Goal: Task Accomplishment & Management: Complete application form

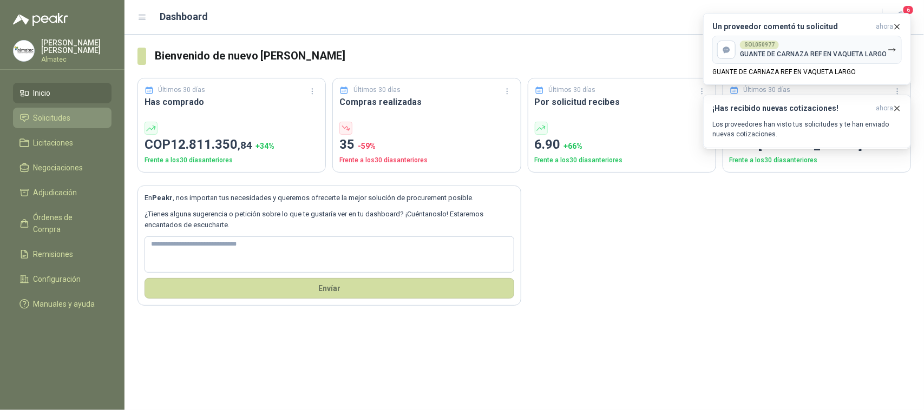
click at [57, 119] on span "Solicitudes" at bounding box center [52, 118] width 37 height 12
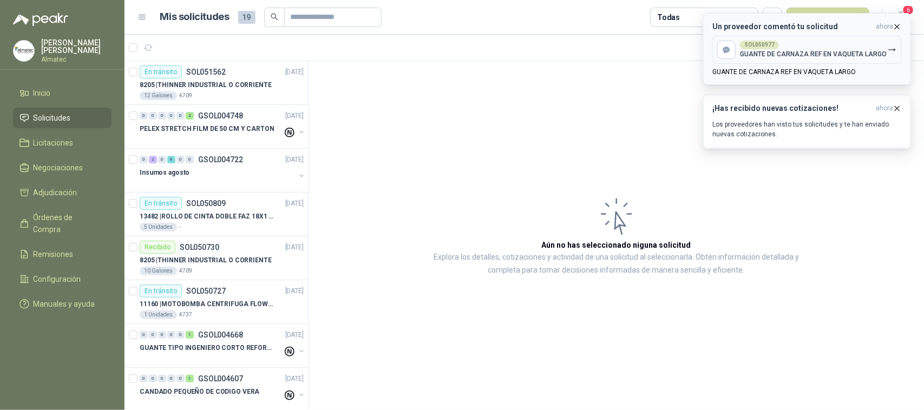
click at [900, 24] on icon "button" at bounding box center [897, 26] width 9 height 9
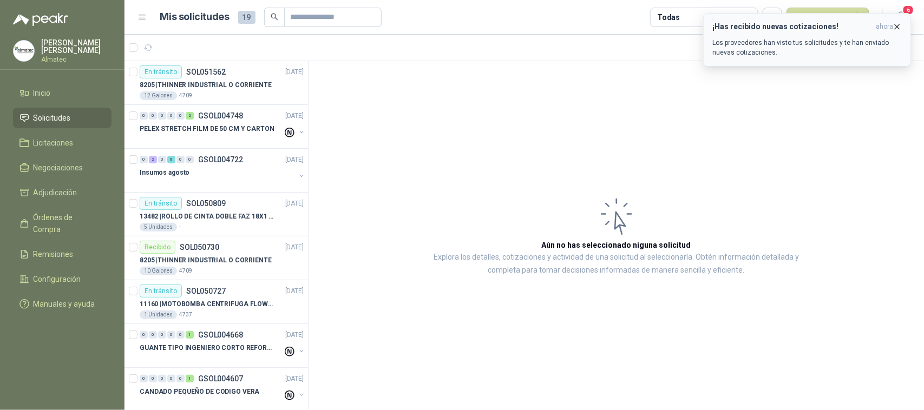
click at [900, 24] on icon "button" at bounding box center [897, 26] width 9 height 9
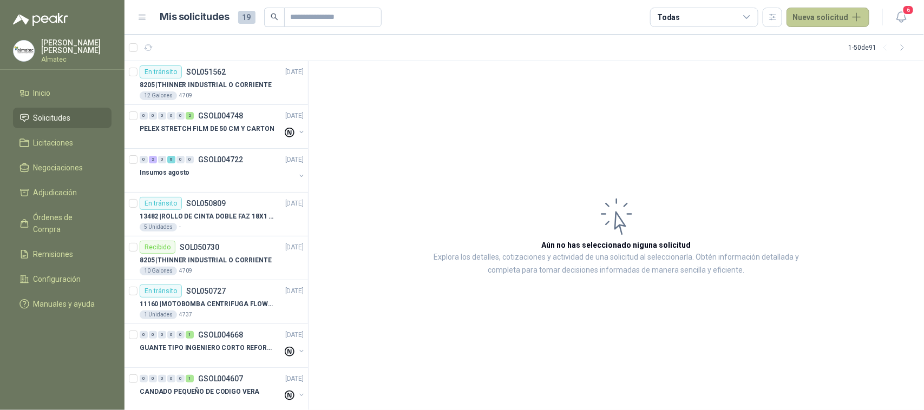
click at [834, 14] on button "Nueva solicitud" at bounding box center [828, 17] width 83 height 19
click at [840, 44] on link "Solicitud" at bounding box center [841, 43] width 92 height 19
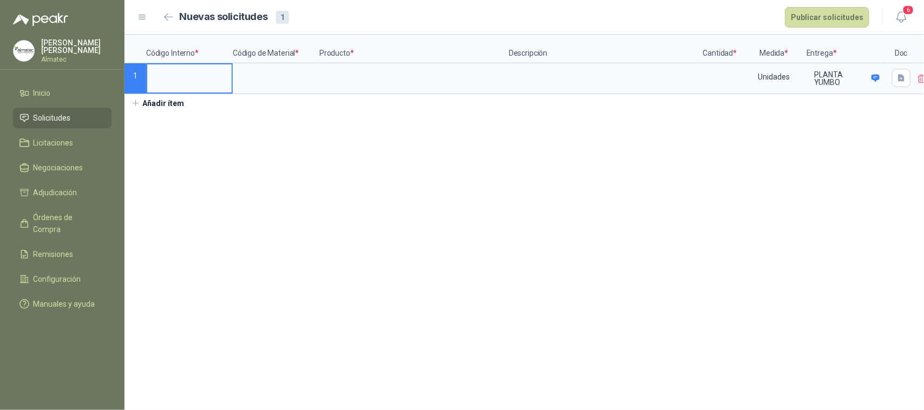
click at [177, 82] on input at bounding box center [189, 74] width 84 height 21
click at [163, 113] on button "Añadir ítem" at bounding box center [158, 103] width 67 height 18
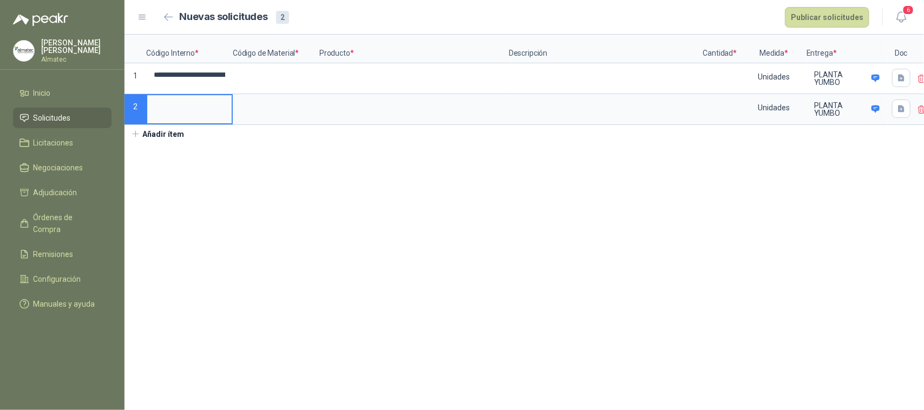
click at [172, 111] on input at bounding box center [189, 105] width 84 height 21
click at [158, 136] on button "Añadir ítem" at bounding box center [158, 134] width 67 height 18
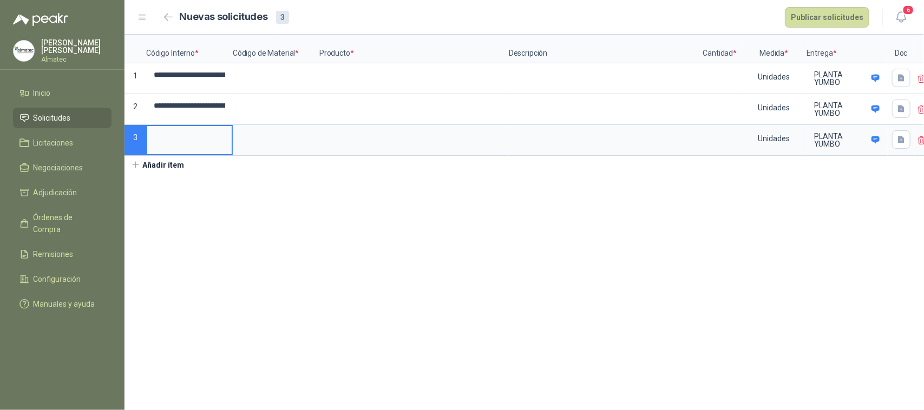
click at [173, 137] on input at bounding box center [189, 136] width 84 height 21
click at [921, 82] on icon at bounding box center [922, 79] width 10 height 10
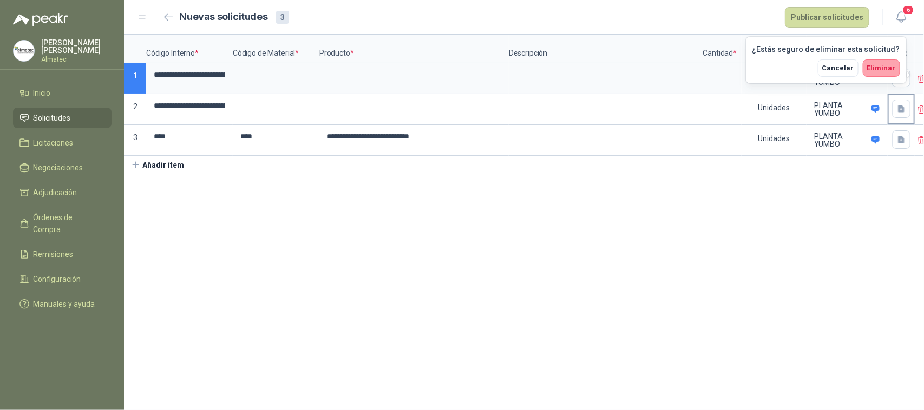
click at [885, 69] on span "Eliminar" at bounding box center [881, 68] width 29 height 8
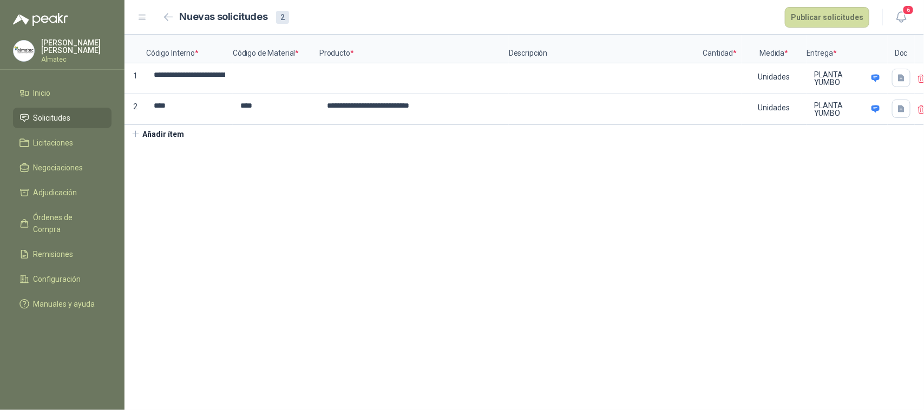
click at [915, 80] on div at bounding box center [929, 78] width 29 height 31
click at [917, 79] on icon at bounding box center [922, 79] width 10 height 10
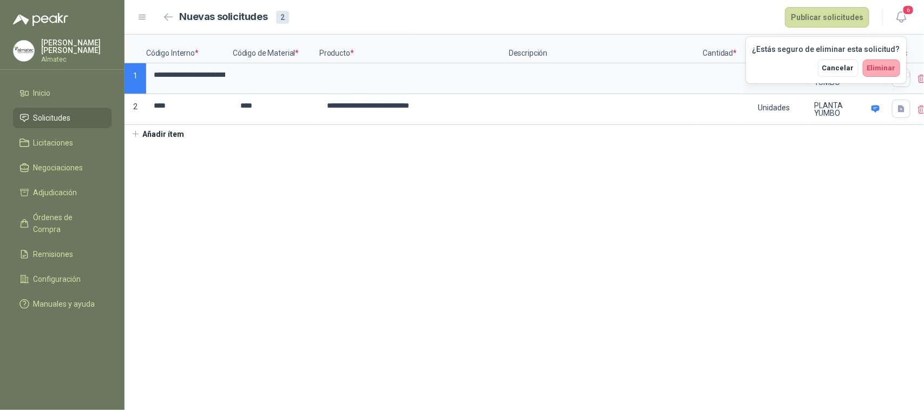
click at [886, 69] on span "Eliminar" at bounding box center [881, 68] width 29 height 8
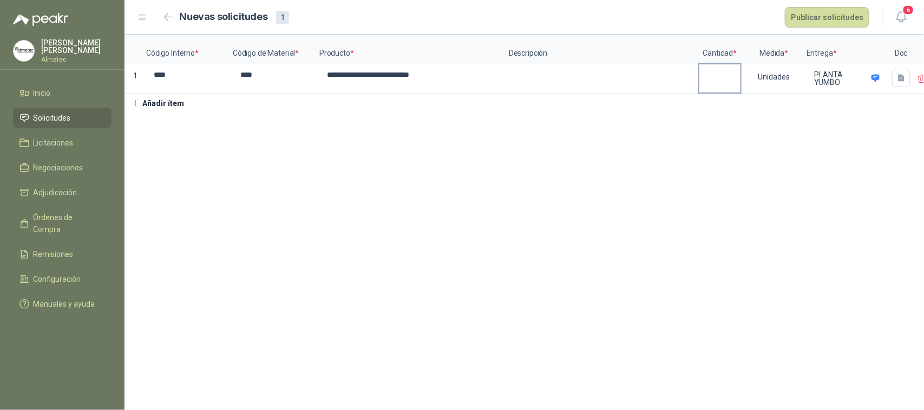
drag, startPoint x: 712, startPoint y: 79, endPoint x: 708, endPoint y: 87, distance: 9.7
click at [712, 79] on input at bounding box center [719, 74] width 41 height 21
type input "*"
drag, startPoint x: 815, startPoint y: 171, endPoint x: 825, endPoint y: 135, distance: 36.5
click at [815, 171] on section "**********" at bounding box center [525, 223] width 800 height 376
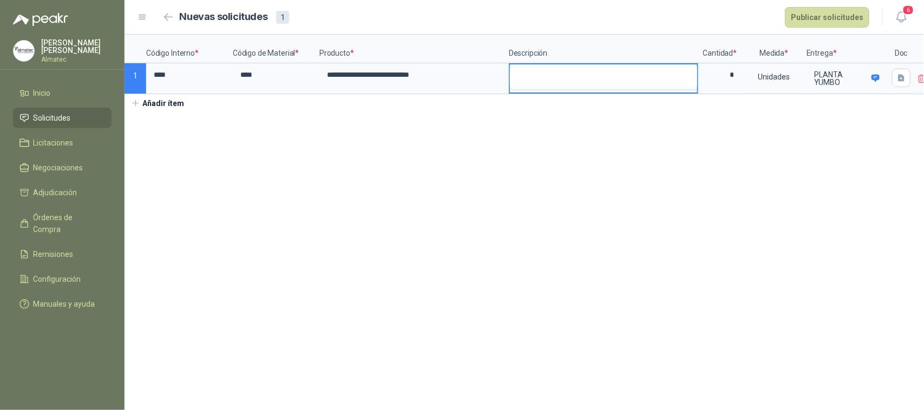
click at [585, 75] on textarea at bounding box center [603, 76] width 187 height 25
type textarea "*"
type textarea "**"
type textarea "***"
type textarea "****"
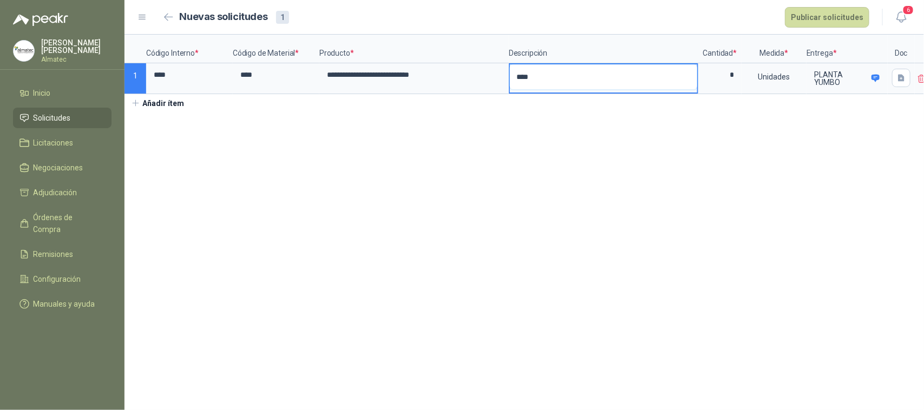
type textarea "*****"
type textarea "******"
type textarea "*******"
type textarea "*********"
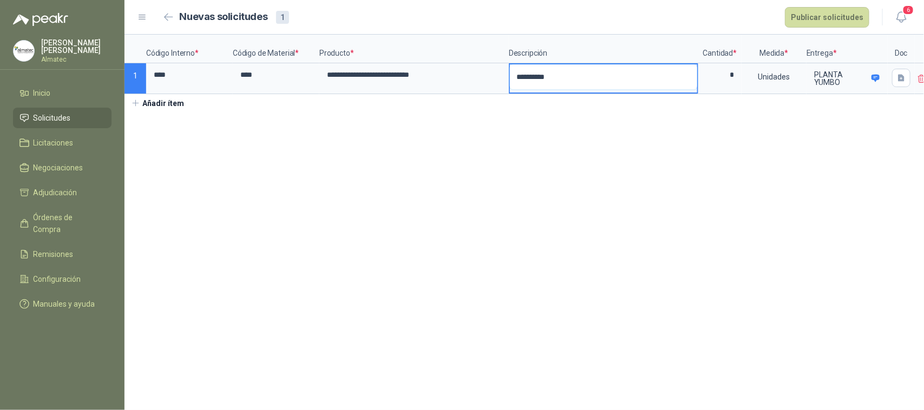
type textarea "**********"
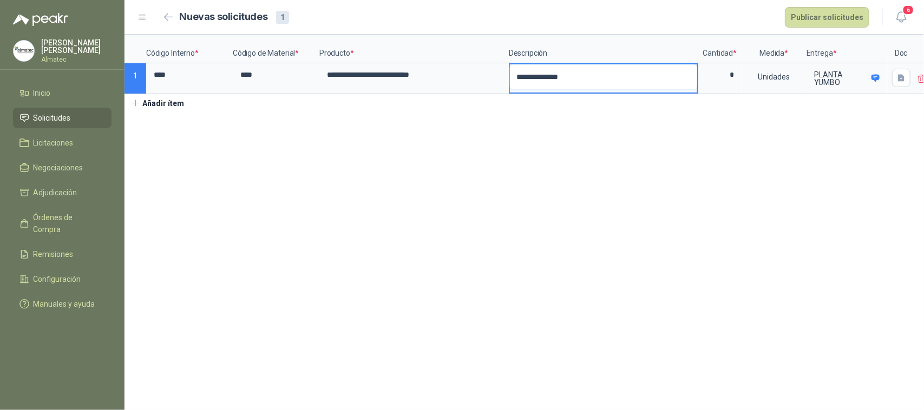
type textarea "**********"
click at [835, 21] on button "Publicar solicitudes" at bounding box center [827, 17] width 84 height 21
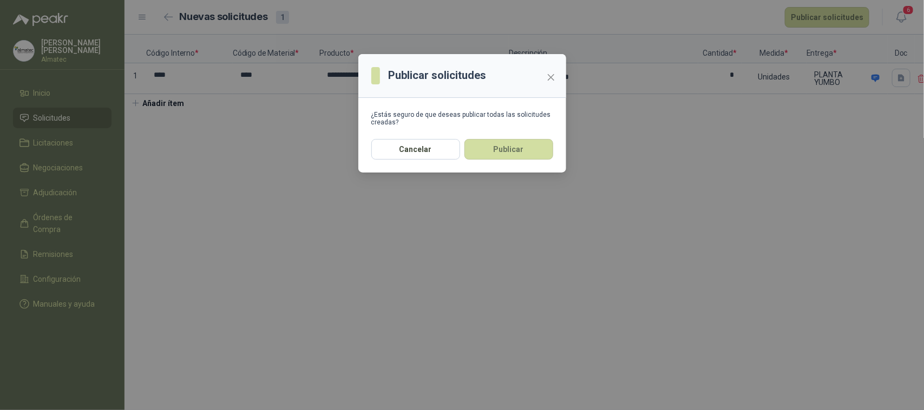
click at [520, 136] on section "¿Estás seguro de que deseas publicar todas las solicitudes creadas?" at bounding box center [462, 118] width 208 height 41
click at [517, 149] on button "Publicar" at bounding box center [509, 149] width 89 height 21
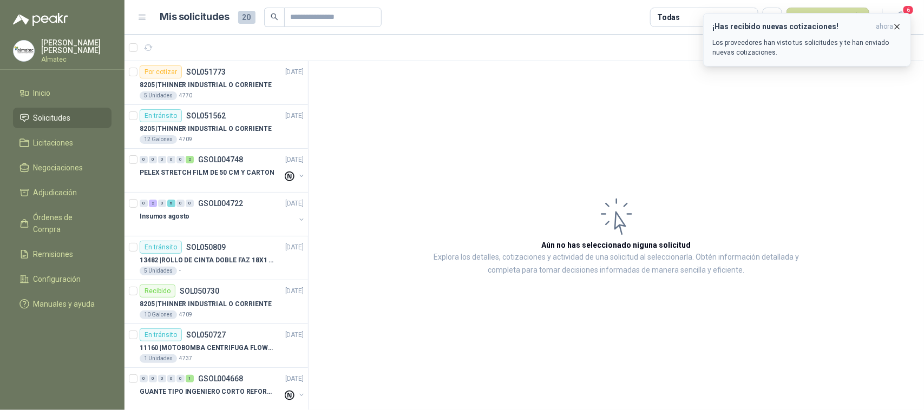
click at [797, 50] on p "Los proveedores han visto tus solicitudes y te han enviado nuevas cotizaciones." at bounding box center [806, 47] width 189 height 19
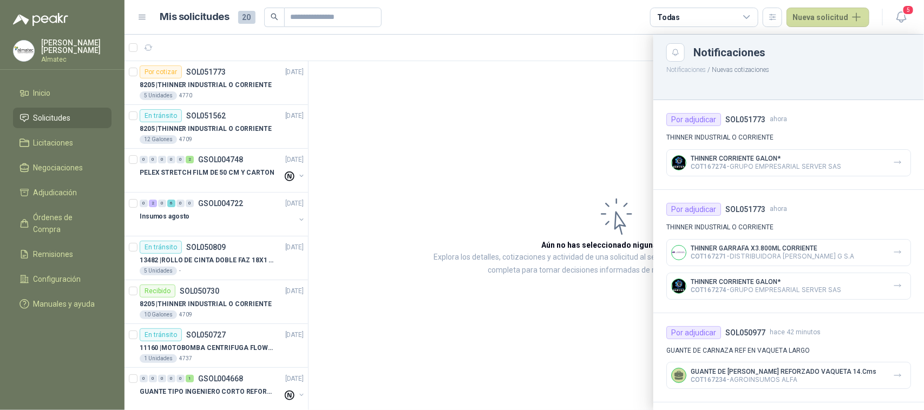
click at [193, 93] on div at bounding box center [525, 223] width 800 height 376
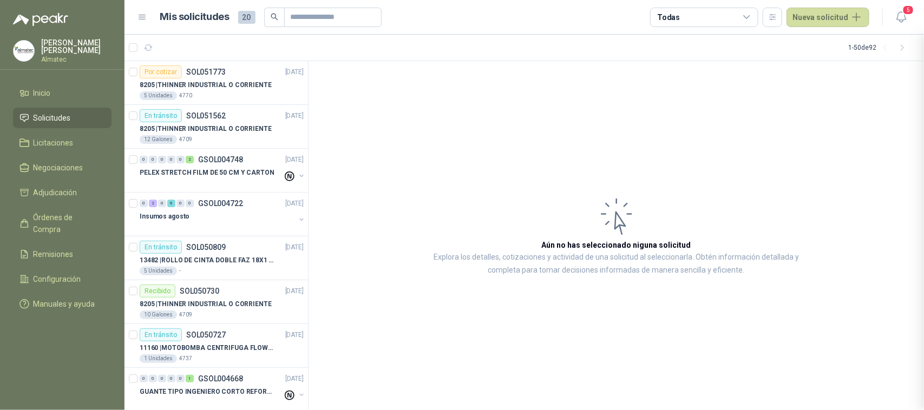
click at [223, 87] on div at bounding box center [525, 223] width 800 height 376
click at [218, 82] on p "8205 | THINNER INDUSTRIAL O CORRIENTE" at bounding box center [206, 85] width 132 height 10
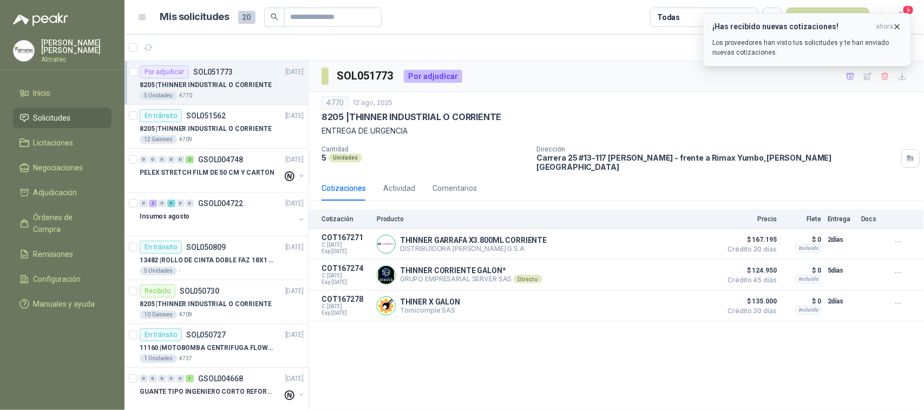
click at [772, 42] on p "Los proveedores han visto tus solicitudes y te han enviado nuevas cotizaciones." at bounding box center [806, 47] width 189 height 19
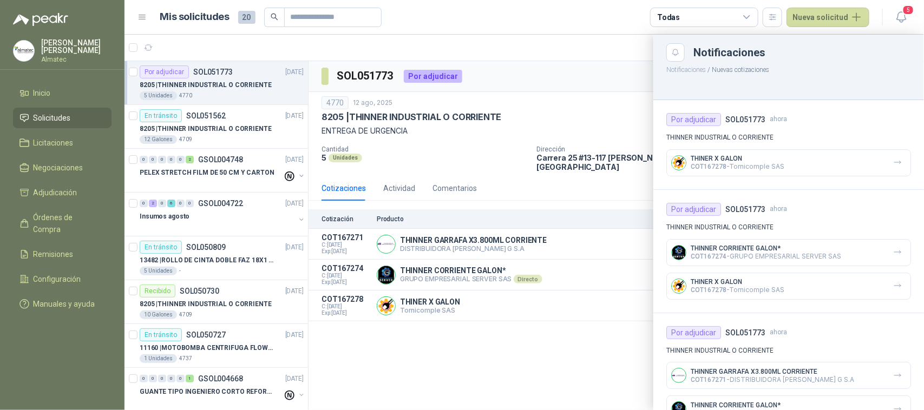
click at [546, 136] on div at bounding box center [525, 223] width 800 height 376
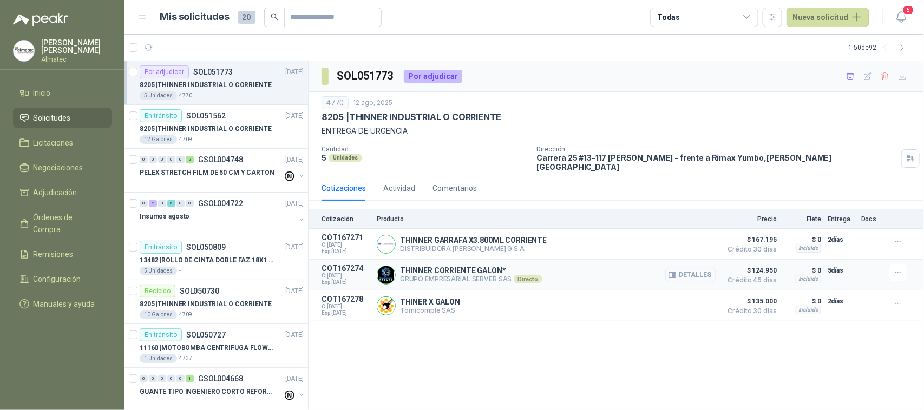
click at [693, 269] on button "Detalles" at bounding box center [690, 275] width 51 height 15
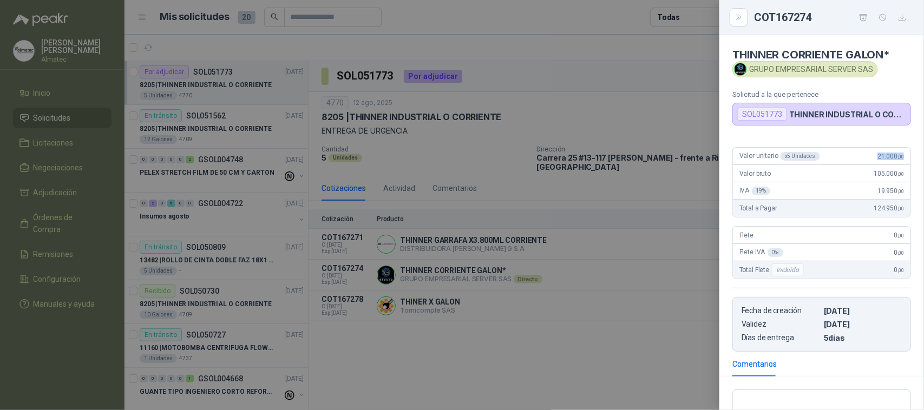
drag, startPoint x: 900, startPoint y: 153, endPoint x: 917, endPoint y: 153, distance: 16.2
click at [917, 153] on div "THINNER CORRIENTE GALON* GRUPO EMPRESARIAL SERVER SAS Solicitud a la que perten…" at bounding box center [822, 222] width 205 height 375
copy span "21.000 ,00"
click at [533, 209] on div at bounding box center [462, 205] width 924 height 410
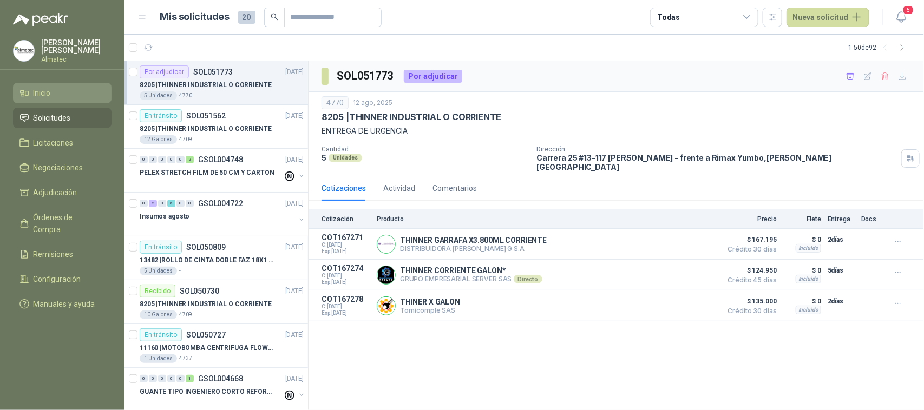
click at [82, 84] on link "Inicio" at bounding box center [62, 93] width 99 height 21
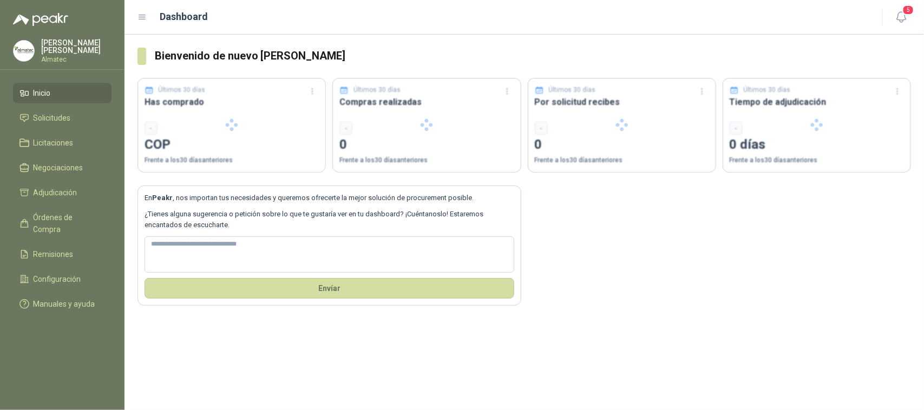
click at [832, 18] on div "Dashboard" at bounding box center [504, 16] width 732 height 15
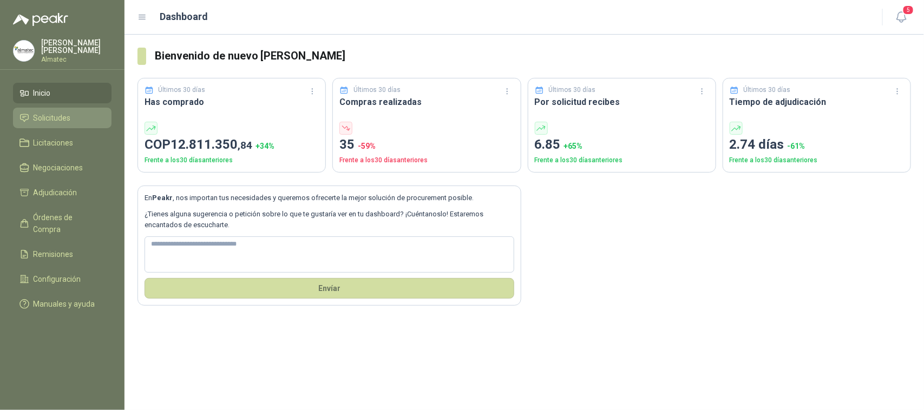
click at [83, 123] on link "Solicitudes" at bounding box center [62, 118] width 99 height 21
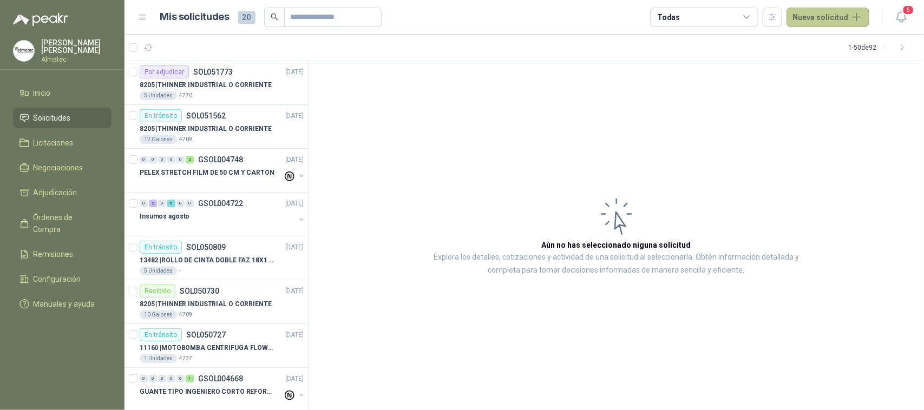
click at [850, 19] on button "Nueva solicitud" at bounding box center [828, 17] width 83 height 19
drag, startPoint x: 849, startPoint y: 41, endPoint x: 843, endPoint y: 42, distance: 6.1
click at [849, 41] on link "Solicitud" at bounding box center [841, 43] width 92 height 19
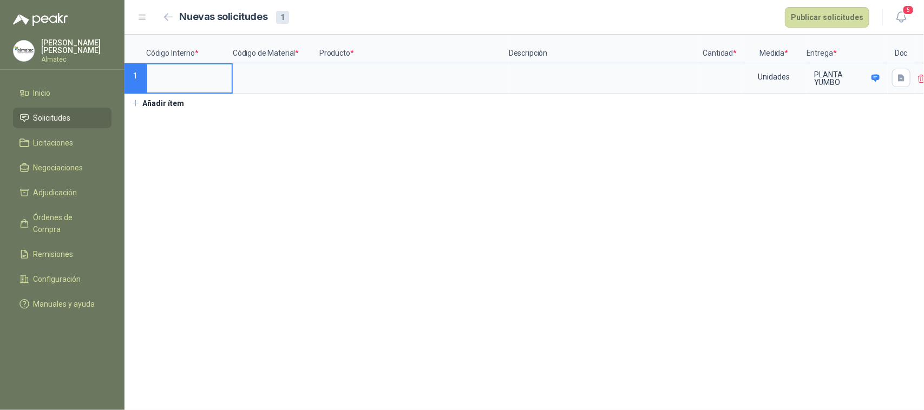
click at [188, 77] on input at bounding box center [189, 74] width 84 height 21
type input "*"
click at [243, 79] on input at bounding box center [276, 74] width 84 height 21
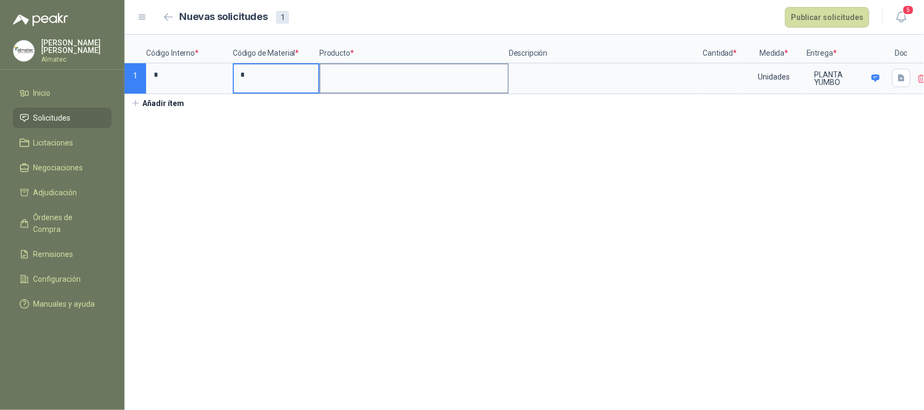
type input "*"
click at [375, 88] on label at bounding box center [413, 78] width 187 height 28
click at [375, 86] on input at bounding box center [413, 74] width 187 height 21
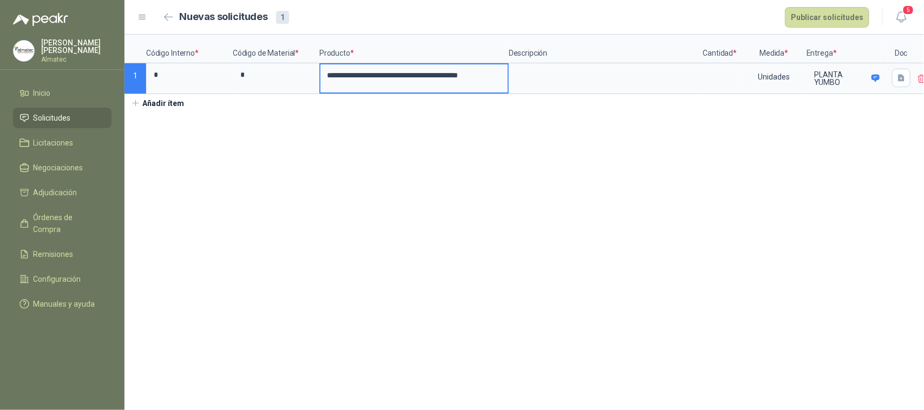
scroll to position [0, 22]
type input "**********"
click at [727, 73] on input at bounding box center [719, 74] width 41 height 21
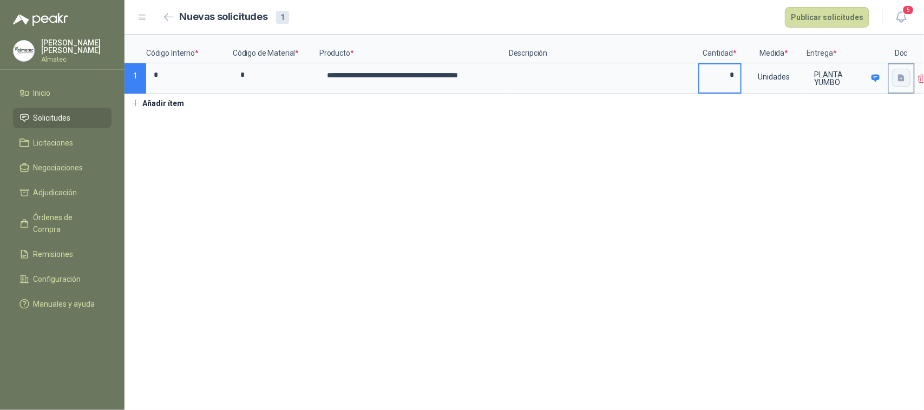
type input "*"
click at [892, 80] on button "button" at bounding box center [901, 78] width 18 height 18
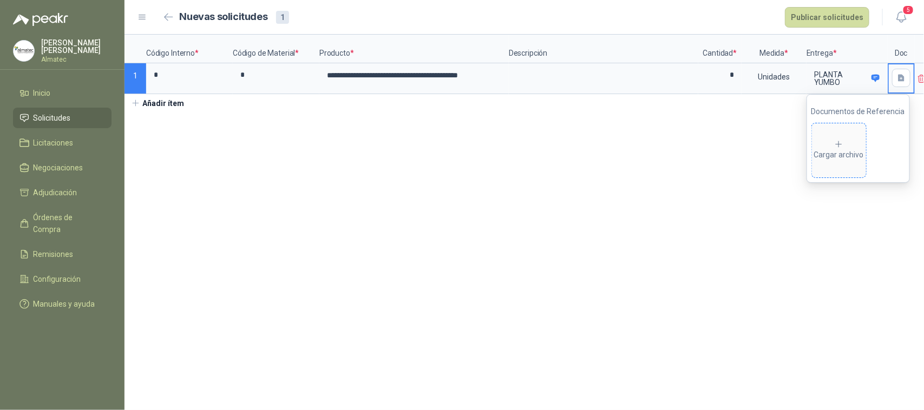
click at [834, 154] on div "Cargar archivo" at bounding box center [839, 151] width 50 height 22
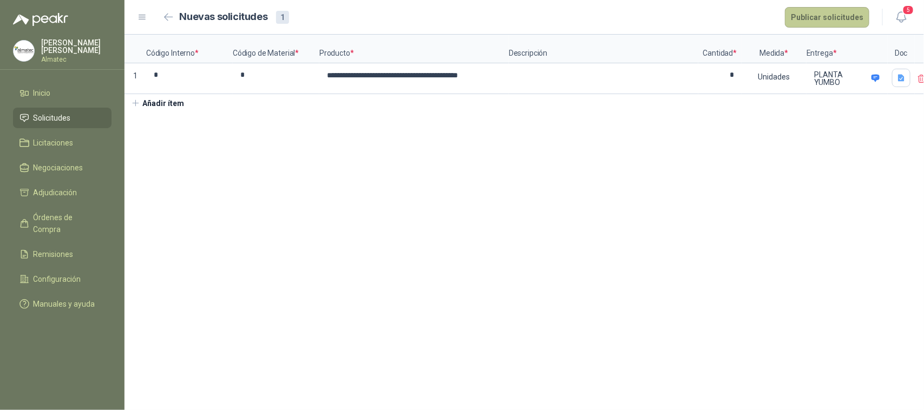
click at [827, 22] on button "Publicar solicitudes" at bounding box center [827, 17] width 84 height 21
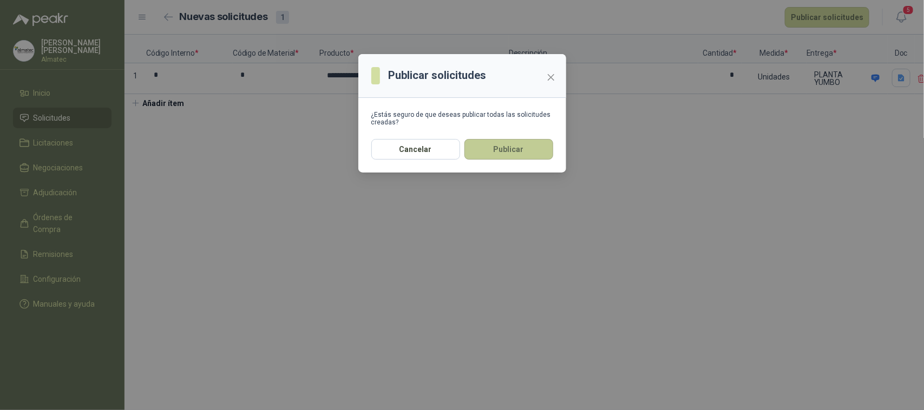
click at [522, 145] on button "Publicar" at bounding box center [509, 149] width 89 height 21
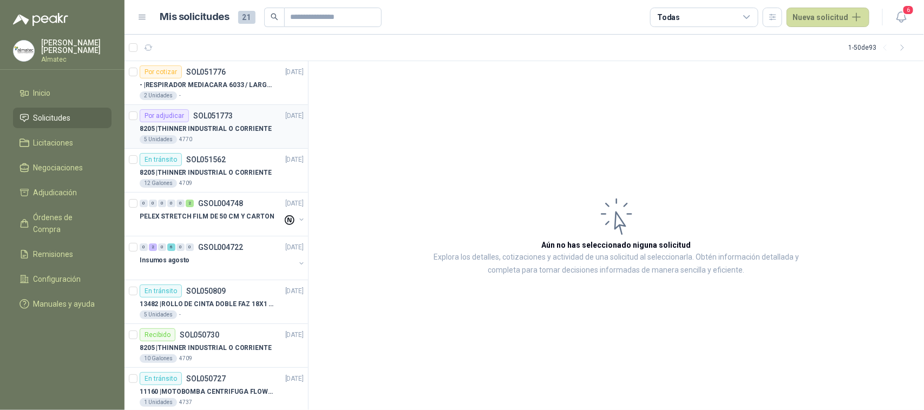
click at [239, 133] on p "8205 | THINNER INDUSTRIAL O CORRIENTE" at bounding box center [206, 129] width 132 height 10
